Goal: Navigation & Orientation: Find specific page/section

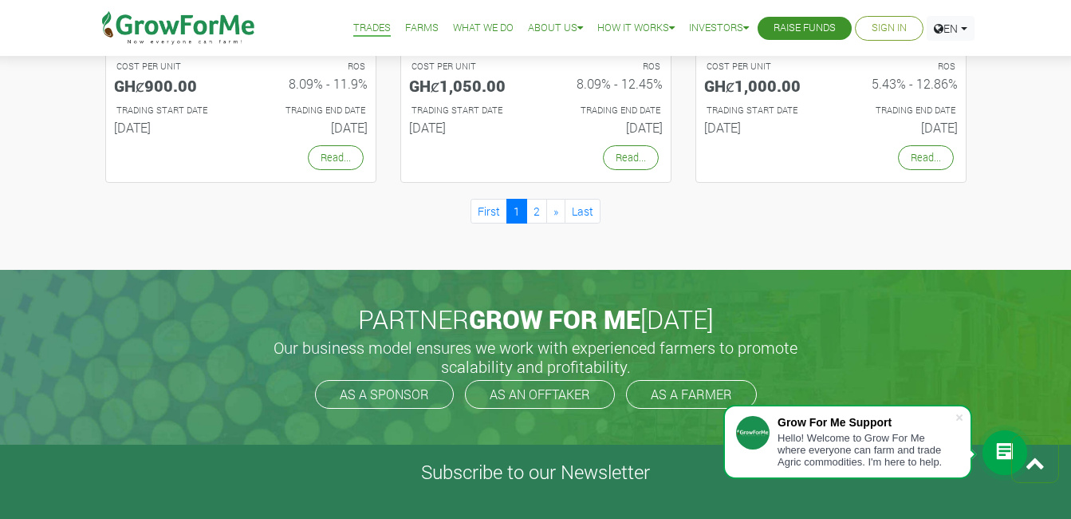
scroll to position [1755, 0]
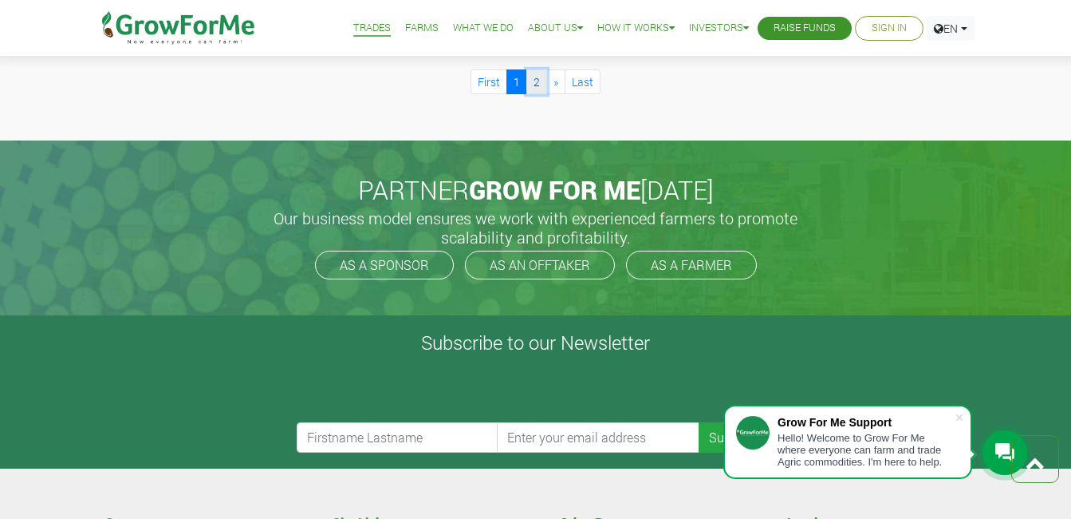
click at [540, 80] on link "2" at bounding box center [536, 81] width 21 height 25
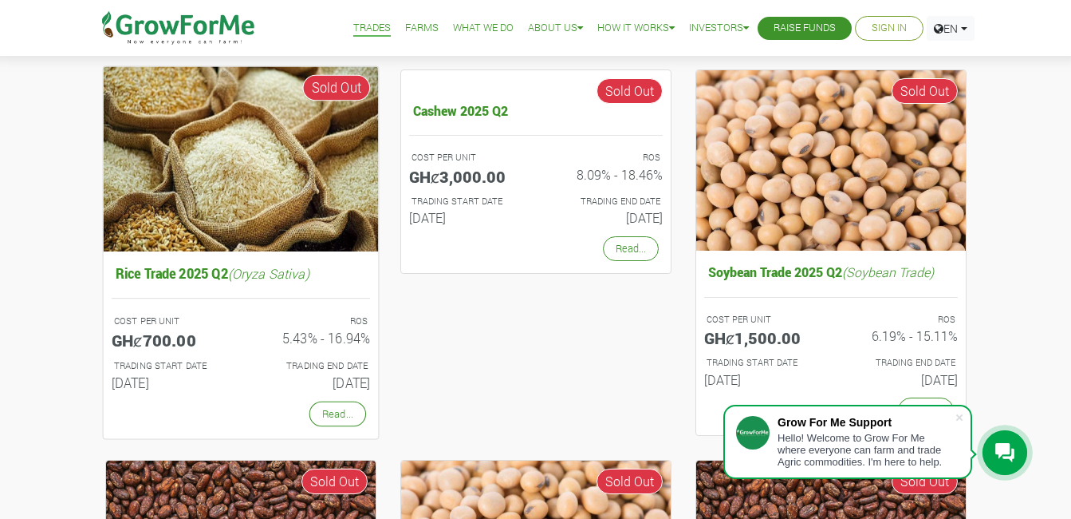
scroll to position [160, 0]
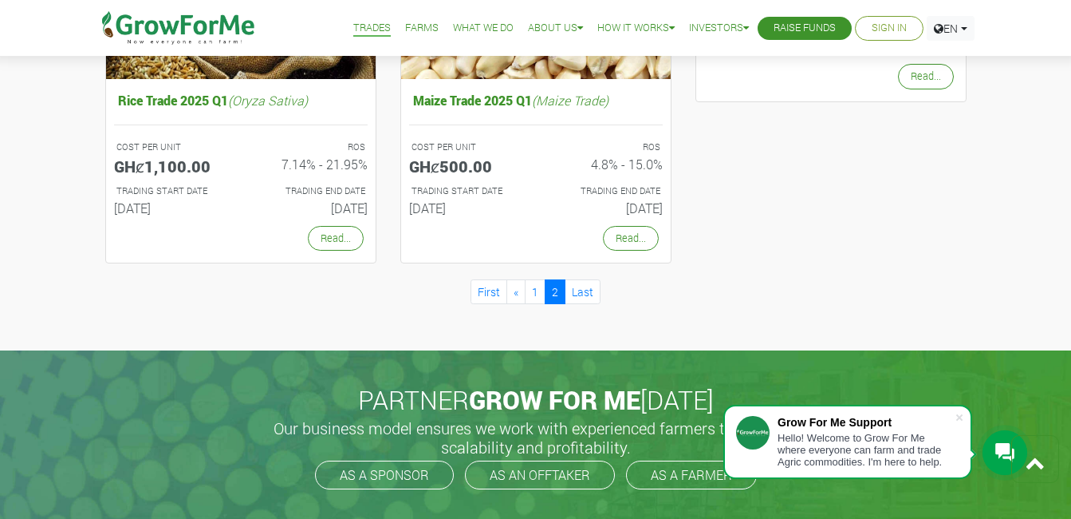
scroll to position [1198, 0]
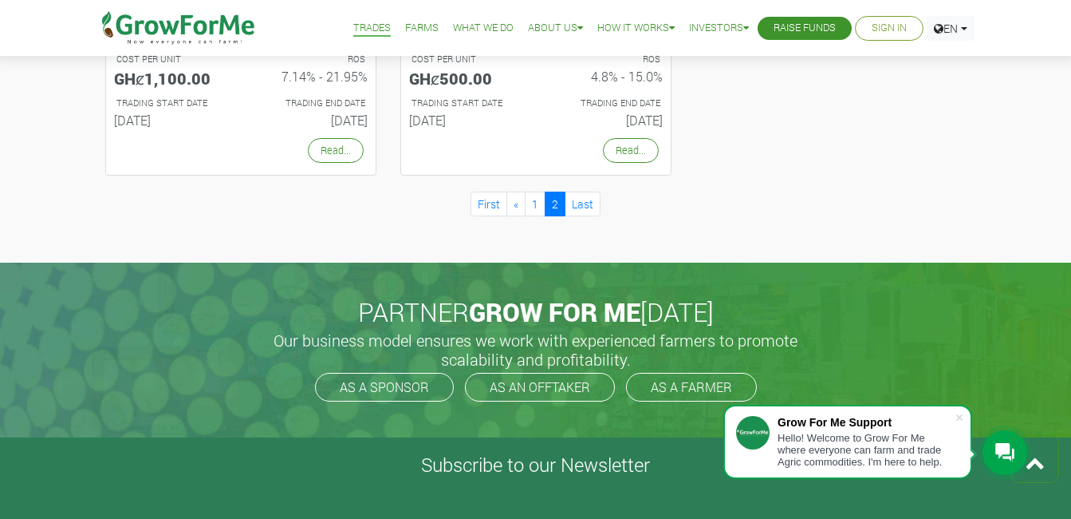
click at [774, 33] on link "Raise Funds" at bounding box center [805, 28] width 62 height 17
